Goal: Complete application form

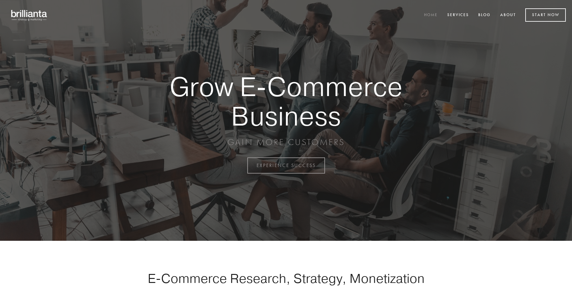
scroll to position [1623, 0]
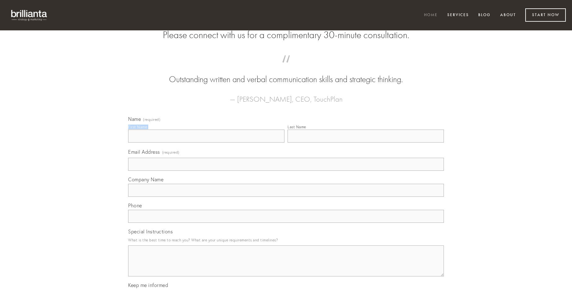
type input "[PERSON_NAME]"
click at [366, 142] on input "Last Name" at bounding box center [366, 135] width 156 height 13
type input "[PERSON_NAME]"
click at [286, 171] on input "Email Address (required)" at bounding box center [286, 164] width 316 height 13
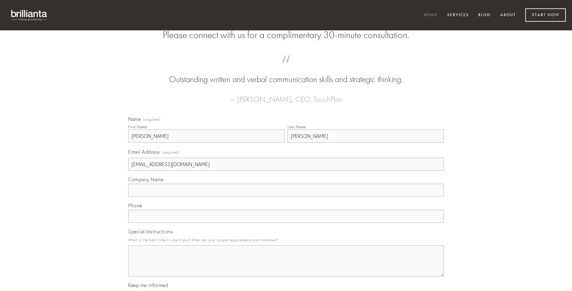
type input "[EMAIL_ADDRESS][DOMAIN_NAME]"
click at [286, 197] on input "Company Name" at bounding box center [286, 190] width 316 height 13
type input "turbo"
click at [286, 223] on input "text" at bounding box center [286, 216] width 316 height 13
click at [286, 266] on textarea "Special Instructions" at bounding box center [286, 260] width 316 height 31
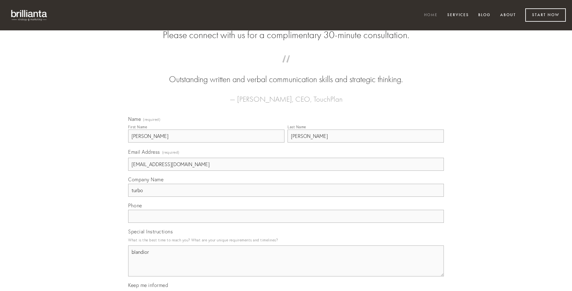
type textarea "blandior"
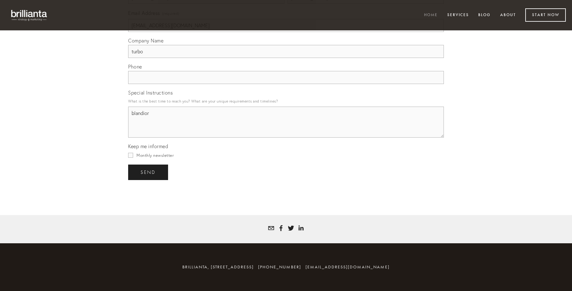
click at [149, 172] on span "send" at bounding box center [148, 172] width 15 height 6
